Goal: Task Accomplishment & Management: Manage account settings

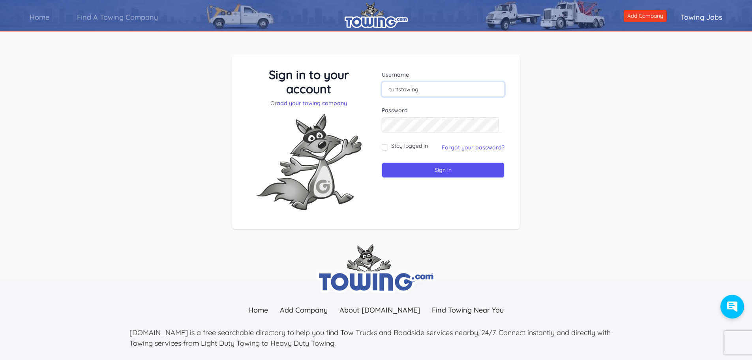
click at [430, 87] on input "curtstowing" at bounding box center [443, 89] width 123 height 15
click at [423, 88] on input "curtstowing" at bounding box center [443, 89] width 123 height 15
type input "[EMAIL_ADDRESS][DOMAIN_NAME]"
click at [386, 145] on input "Stay logged in" at bounding box center [385, 147] width 6 height 6
checkbox input "true"
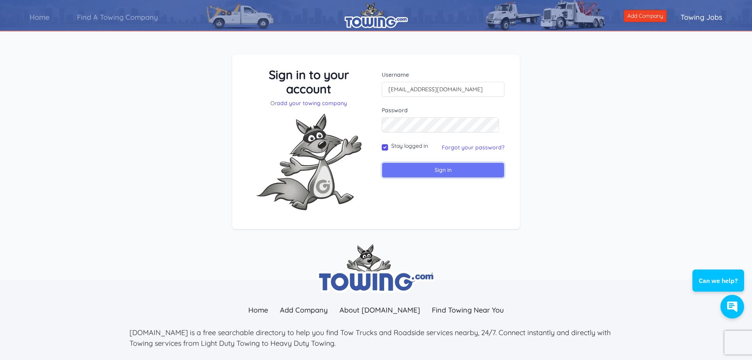
click at [433, 168] on input "Sign in" at bounding box center [443, 169] width 123 height 15
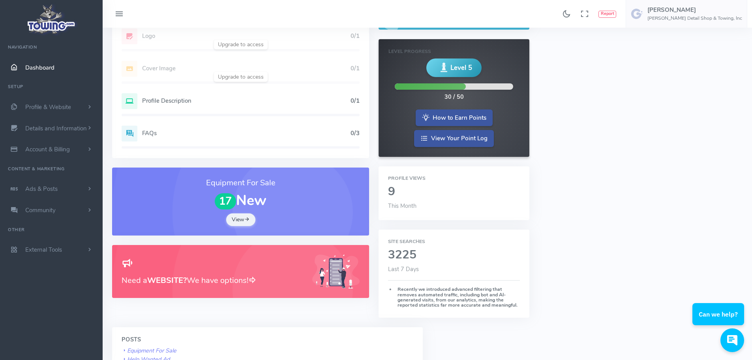
scroll to position [79, 0]
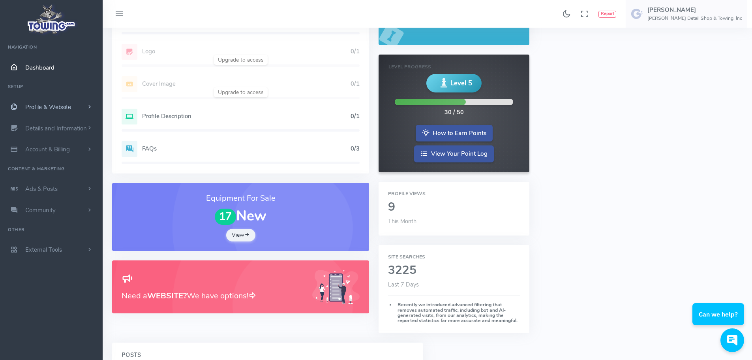
click at [39, 105] on span "Profile & Website" at bounding box center [48, 107] width 46 height 8
click at [43, 122] on link "Homepage Content" at bounding box center [61, 123] width 83 height 16
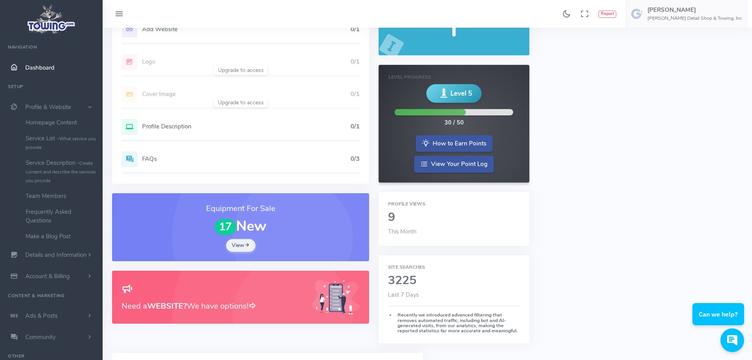
scroll to position [0, 0]
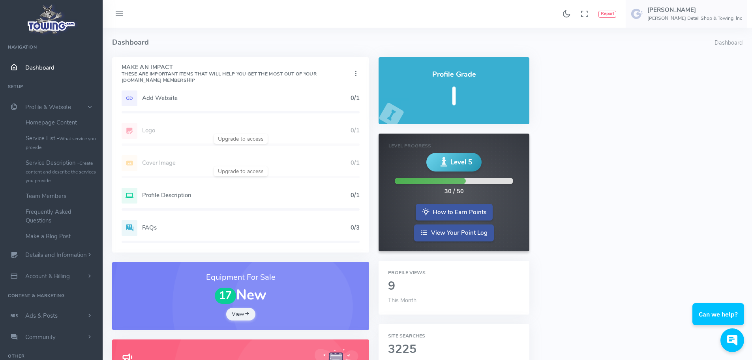
click at [117, 12] on icon at bounding box center [119, 14] width 9 height 13
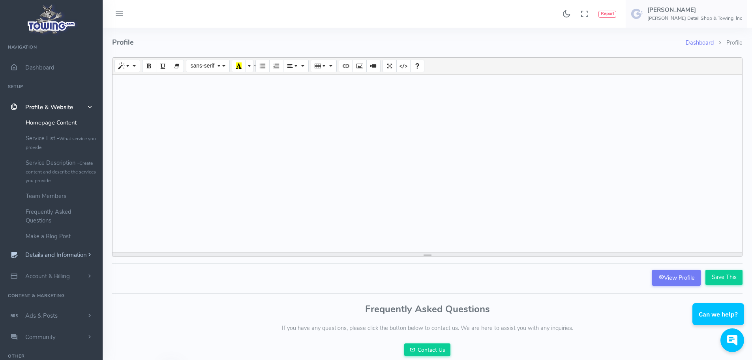
click at [47, 255] on span "Details and Information" at bounding box center [56, 255] width 62 height 8
click at [41, 241] on span "Account & Billing" at bounding box center [47, 241] width 45 height 8
click at [47, 274] on span "Ads & Posts" at bounding box center [41, 274] width 32 height 8
click at [51, 19] on img at bounding box center [51, 19] width 53 height 34
